Goal: Information Seeking & Learning: Check status

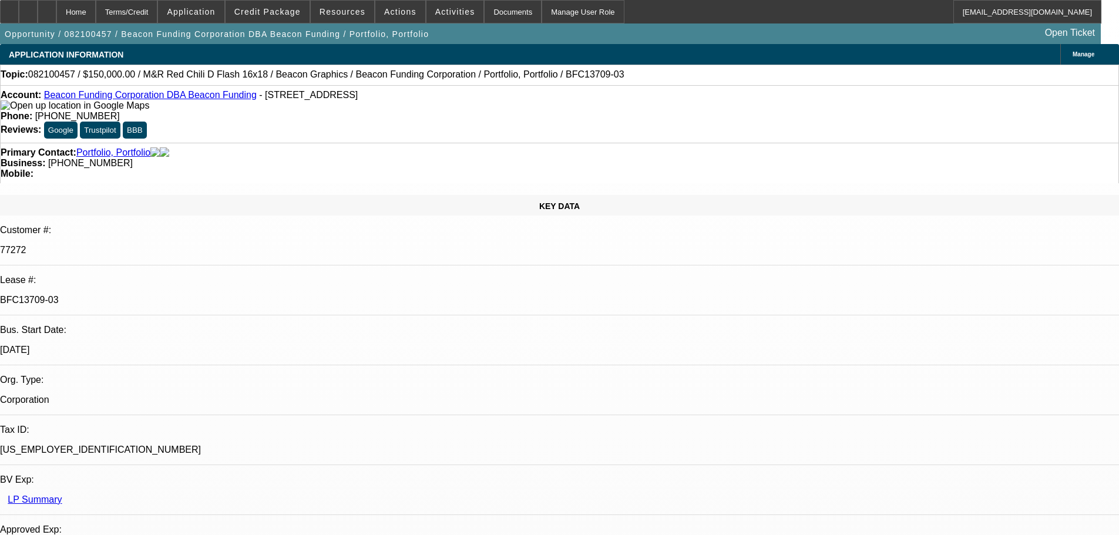
select select "0"
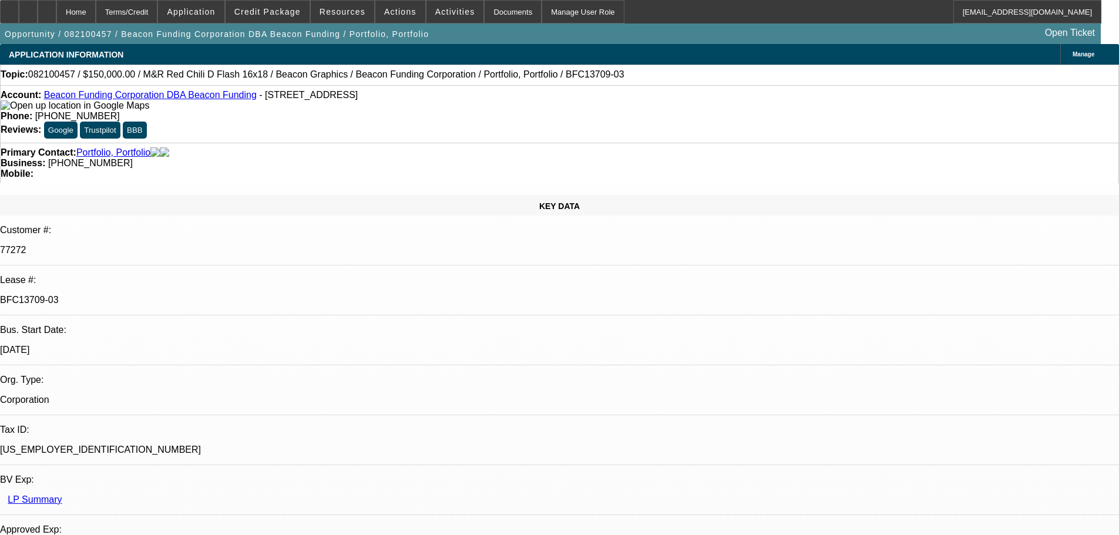
select select "0"
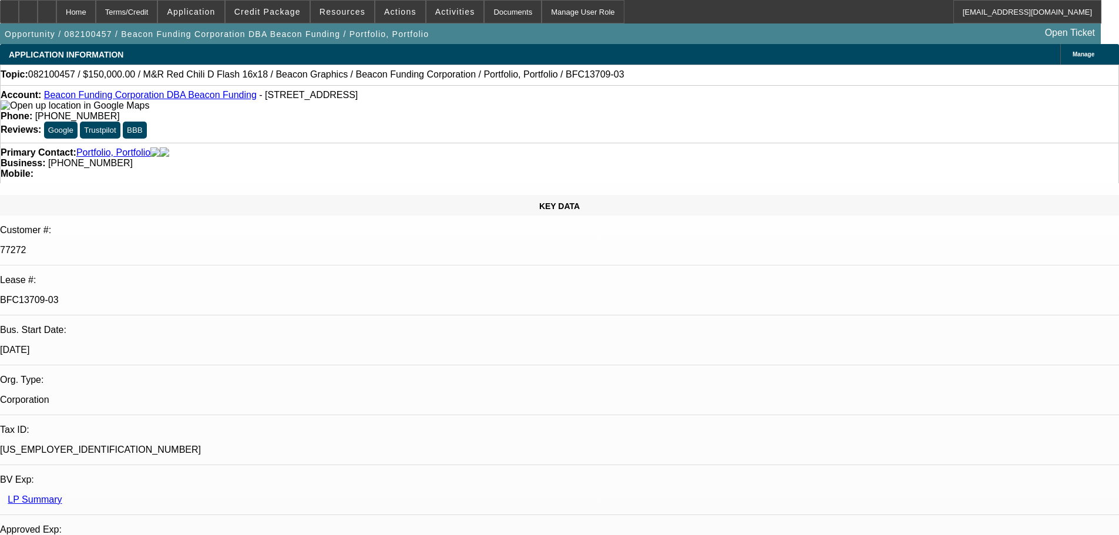
select select "0"
select select "1"
select select "2"
select select "6"
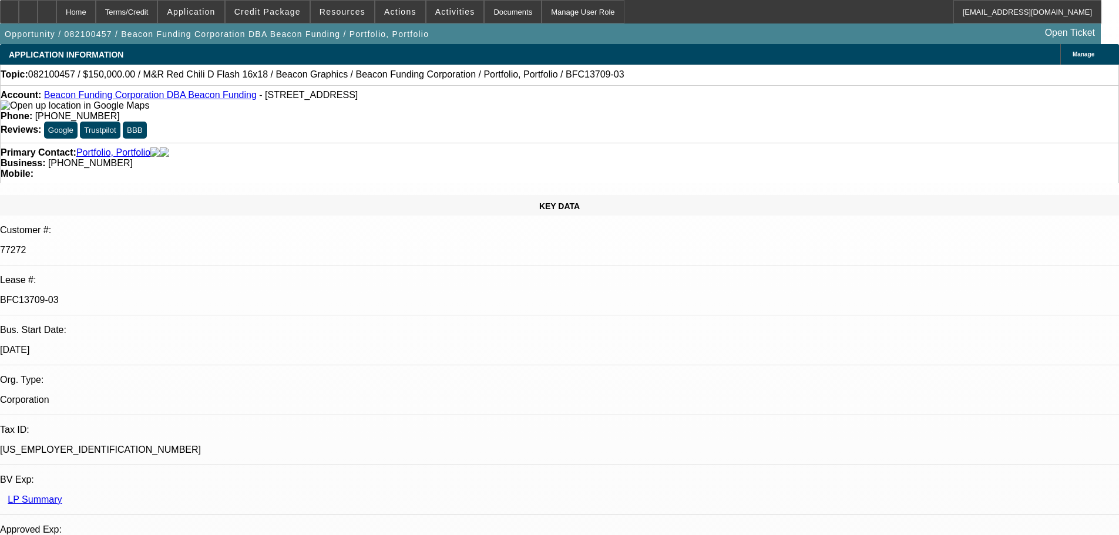
select select "1"
select select "7"
select select "6"
select select "1"
select select "2"
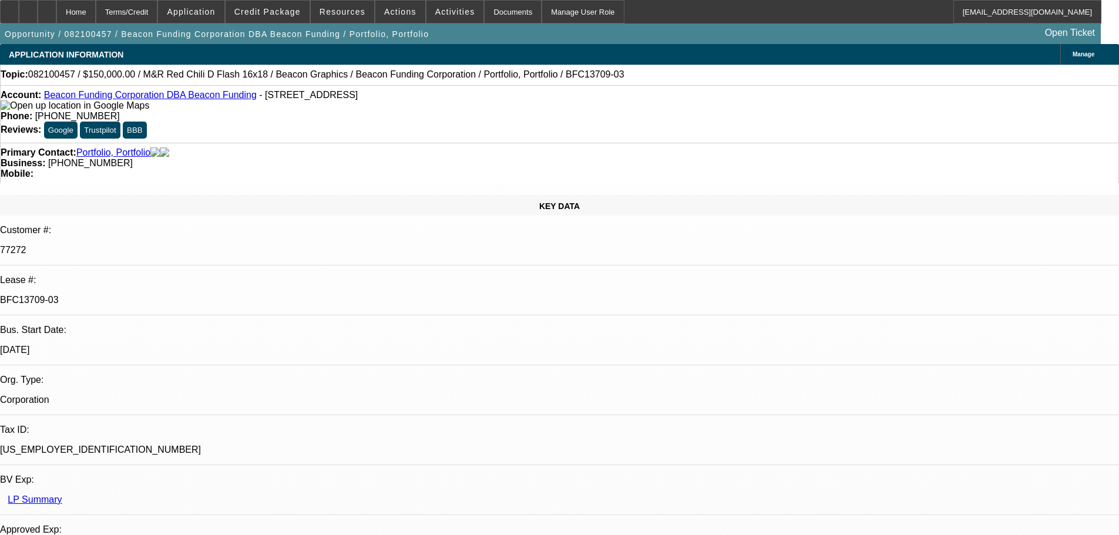
select select "6"
select select "1"
select select "2"
select select "6"
drag, startPoint x: 492, startPoint y: 197, endPoint x: 578, endPoint y: 198, distance: 86.3
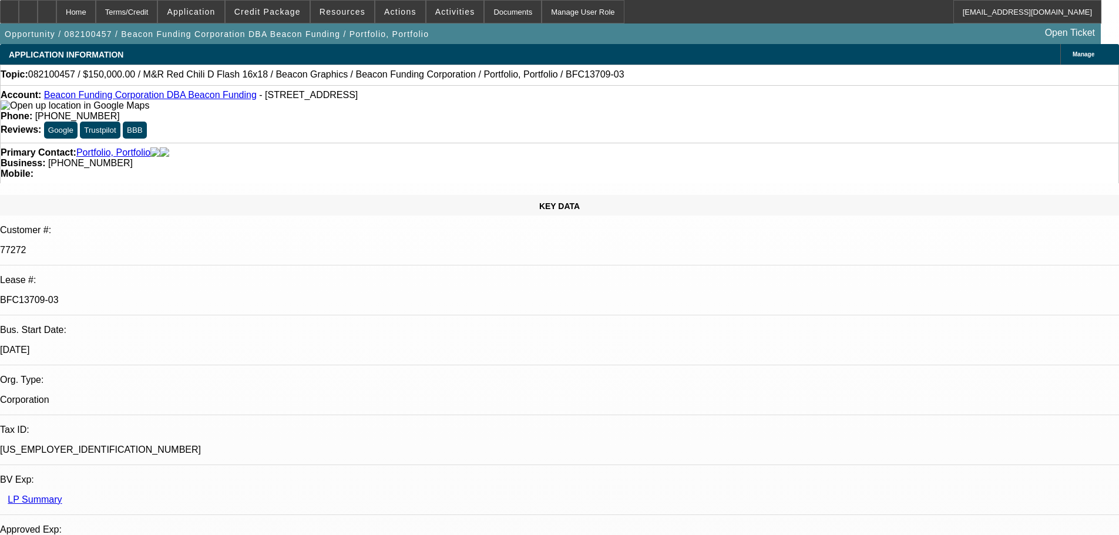
drag, startPoint x: 497, startPoint y: 191, endPoint x: 697, endPoint y: 218, distance: 200.9
